Goal: Manage account settings

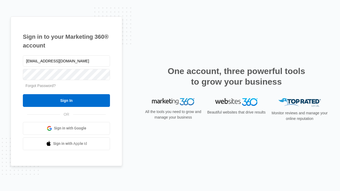
type input "dankie614@gmail.com"
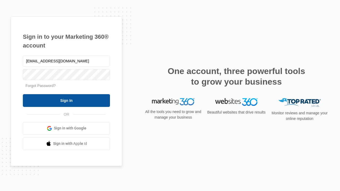
click at [66, 100] on input "Sign In" at bounding box center [66, 100] width 87 height 13
